Goal: Communication & Community: Answer question/provide support

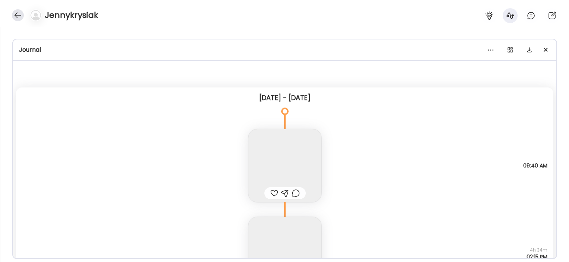
scroll to position [4692, 0]
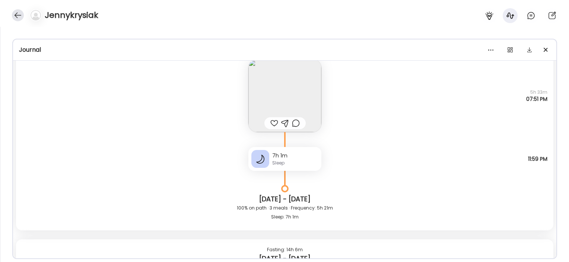
click at [19, 14] on div at bounding box center [18, 15] width 12 height 12
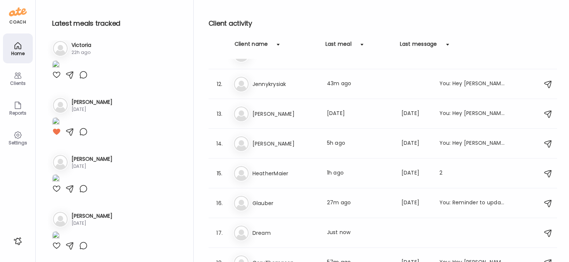
scroll to position [2565, 0]
click at [276, 174] on h3 "HeatherMaier" at bounding box center [285, 173] width 66 height 9
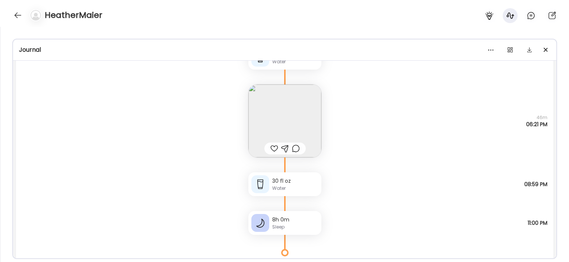
scroll to position [27154, 0]
click at [305, 134] on img at bounding box center [284, 121] width 73 height 73
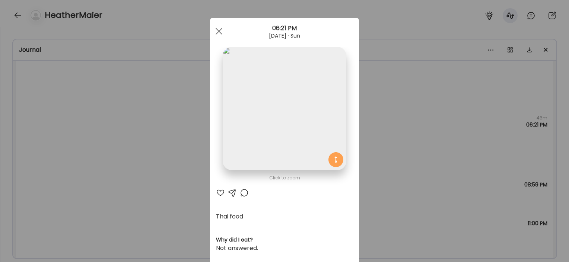
click at [373, 143] on div "Ate Coach Dashboard Wahoo! It’s official Take a moment to set up your Coach Pro…" at bounding box center [284, 131] width 569 height 262
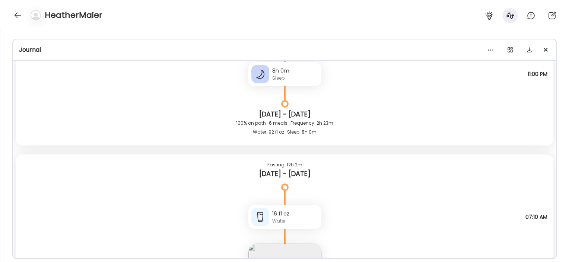
scroll to position [24414, 0]
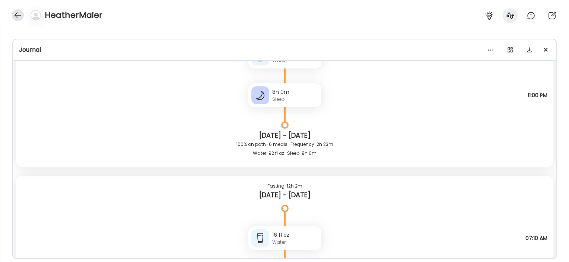
click at [12, 15] on div at bounding box center [18, 15] width 12 height 12
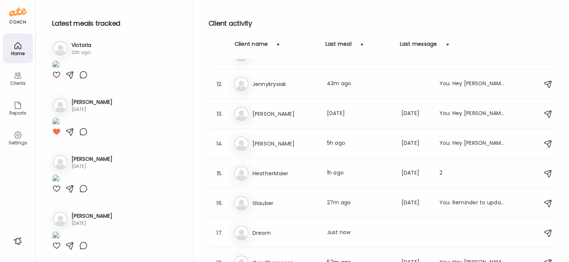
scroll to position [2565, 0]
click at [104, 106] on h3 "[PERSON_NAME]" at bounding box center [91, 102] width 41 height 8
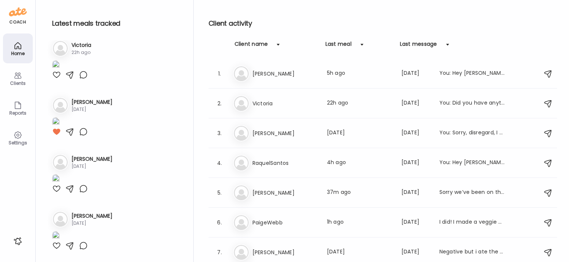
scroll to position [0, 0]
click at [278, 133] on h3 "[PERSON_NAME]" at bounding box center [285, 133] width 66 height 9
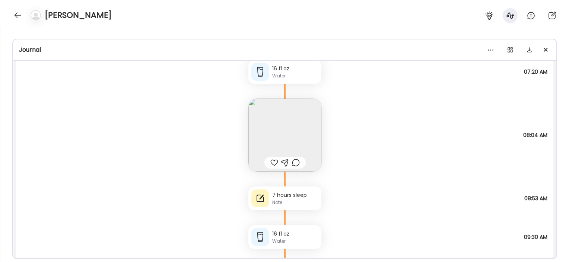
scroll to position [2723, 0]
click at [509, 54] on div at bounding box center [510, 49] width 15 height 15
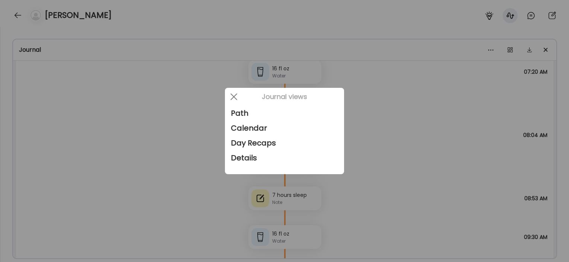
click at [397, 96] on div at bounding box center [284, 131] width 569 height 262
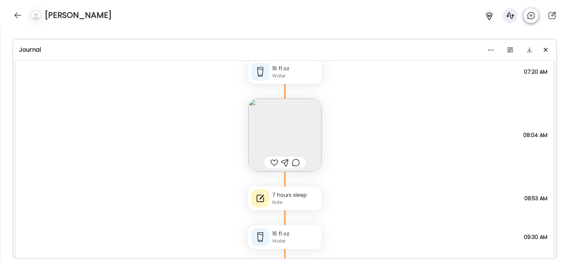
click at [535, 16] on div at bounding box center [530, 15] width 15 height 15
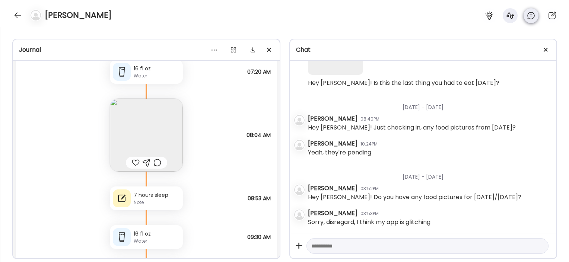
scroll to position [2219, 0]
click at [384, 243] on textarea at bounding box center [420, 246] width 219 height 9
type textarea "**********"
click at [540, 246] on div at bounding box center [540, 246] width 10 height 10
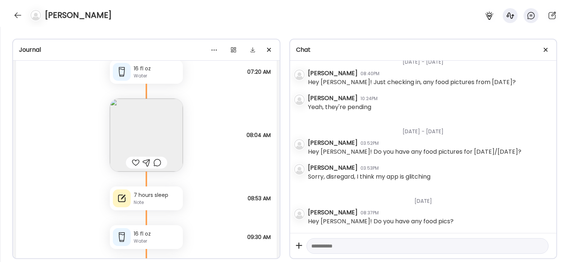
scroll to position [2264, 0]
click at [16, 18] on div at bounding box center [18, 15] width 12 height 12
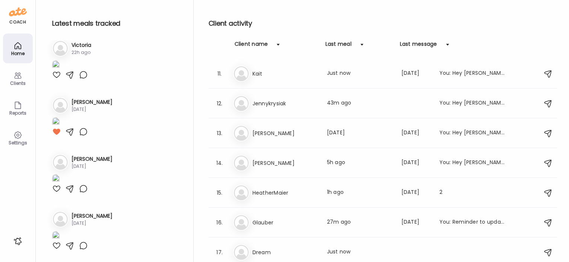
scroll to position [389, 0]
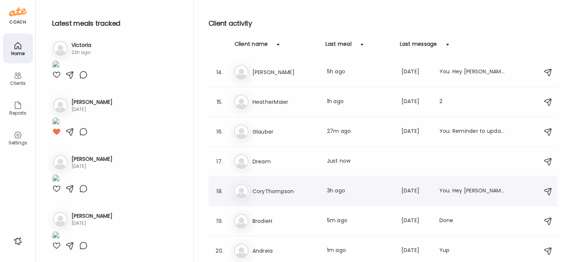
click at [270, 192] on h3 "CoryThompson" at bounding box center [285, 191] width 66 height 9
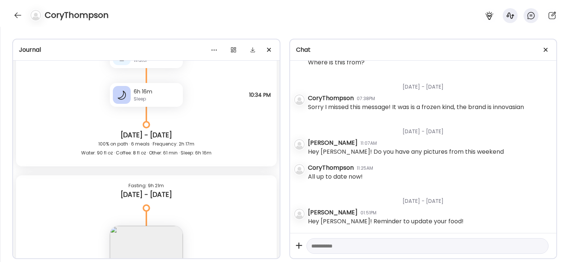
scroll to position [2738, 0]
